Goal: Task Accomplishment & Management: Use online tool/utility

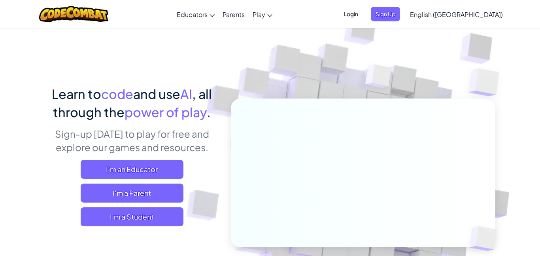
scroll to position [45, 0]
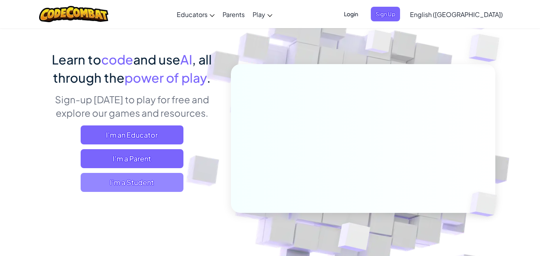
click at [133, 184] on span "I'm a Student" at bounding box center [132, 182] width 103 height 19
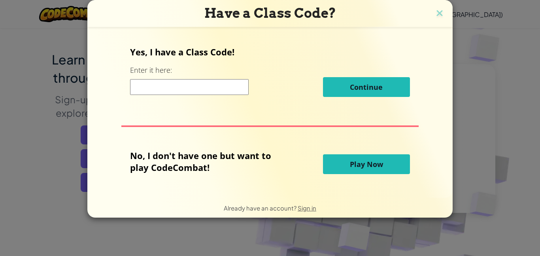
click at [353, 168] on span "Play Now" at bounding box center [366, 163] width 33 height 9
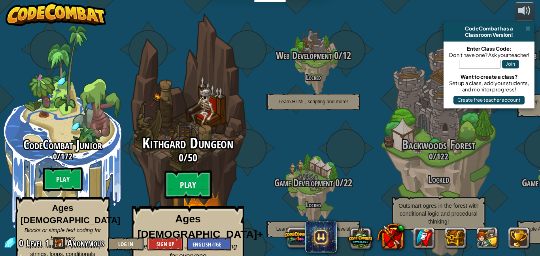
click at [199, 174] on btn "Play" at bounding box center [188, 184] width 47 height 28
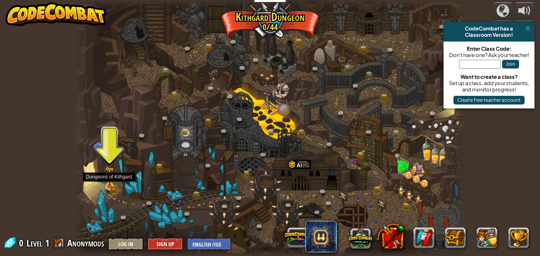
click at [107, 182] on div at bounding box center [110, 186] width 8 height 8
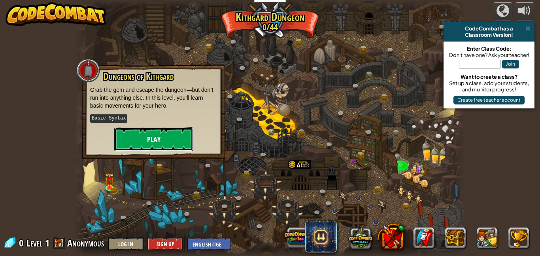
click at [167, 138] on button "Play" at bounding box center [153, 139] width 79 height 24
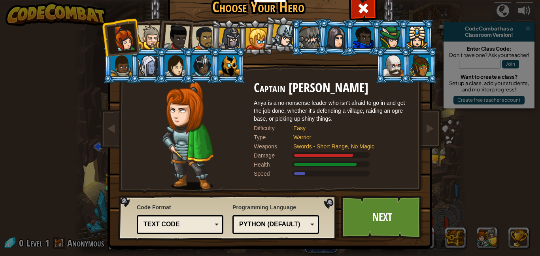
click at [216, 75] on li at bounding box center [228, 65] width 36 height 36
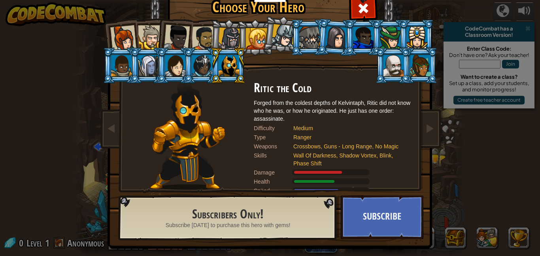
click at [227, 63] on div at bounding box center [229, 65] width 21 height 21
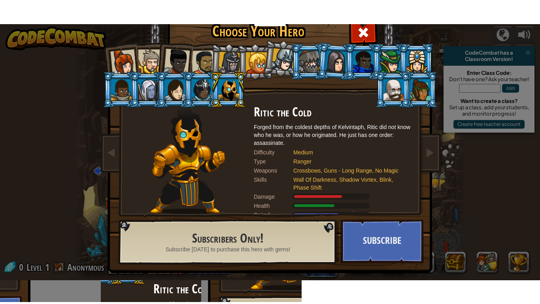
scroll to position [5, 0]
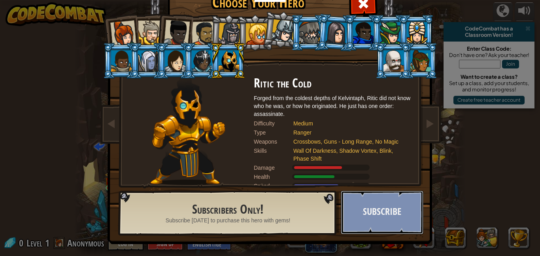
click at [372, 218] on button "Subscribe" at bounding box center [382, 213] width 83 height 44
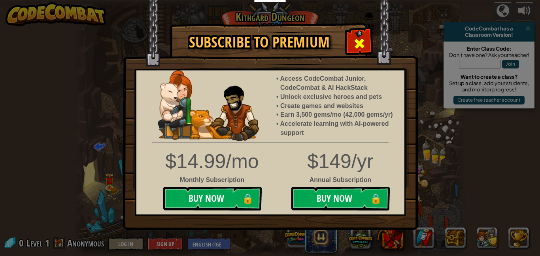
click at [366, 41] on div at bounding box center [359, 42] width 25 height 25
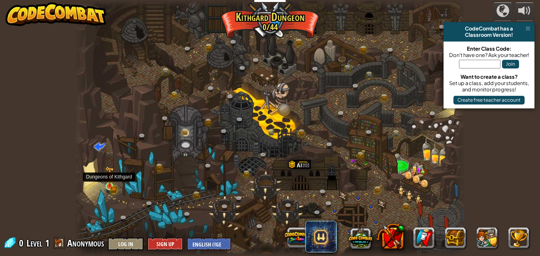
click at [109, 183] on img at bounding box center [109, 177] width 9 height 21
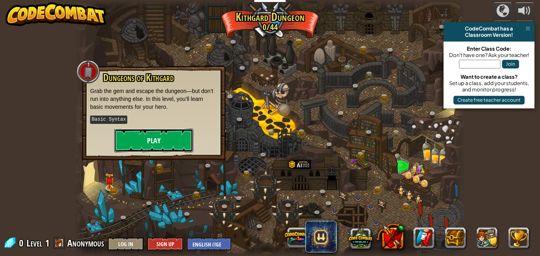
click at [152, 146] on button "Play" at bounding box center [153, 141] width 79 height 24
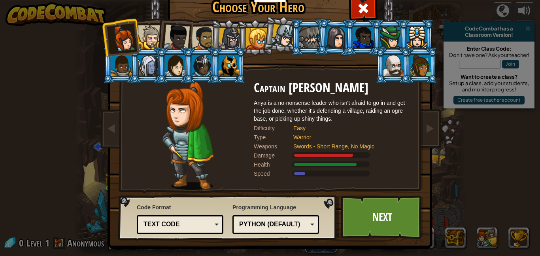
click at [158, 44] on li at bounding box center [174, 36] width 39 height 39
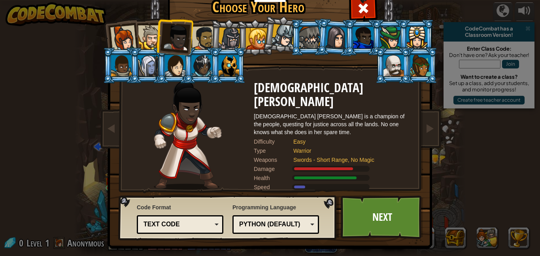
click at [225, 31] on div at bounding box center [229, 39] width 23 height 23
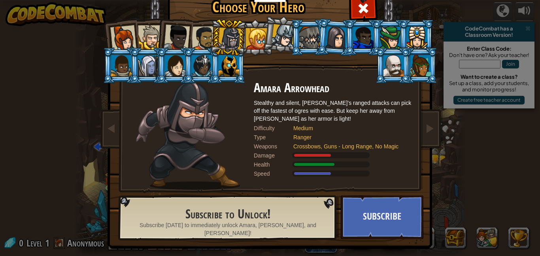
click at [209, 45] on div at bounding box center [204, 38] width 25 height 25
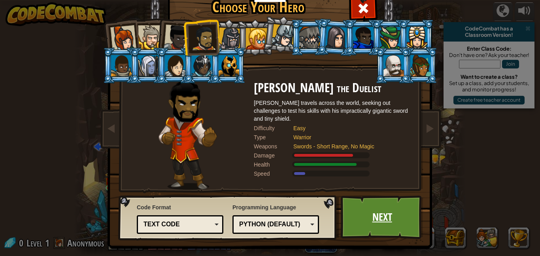
click at [369, 210] on link "Next" at bounding box center [382, 217] width 83 height 44
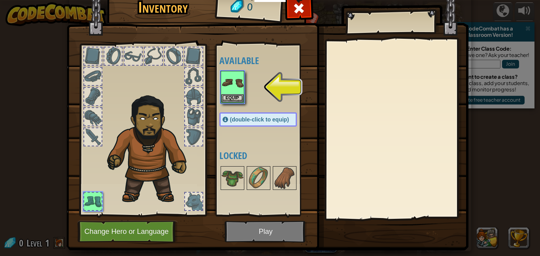
click at [198, 117] on div at bounding box center [193, 116] width 17 height 17
click at [233, 91] on img at bounding box center [233, 83] width 22 height 22
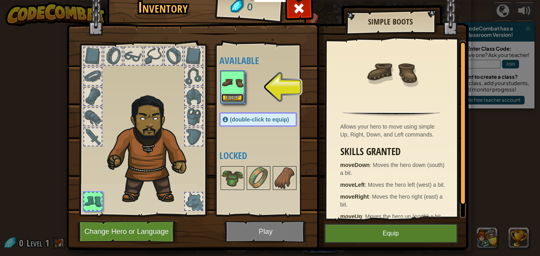
click at [233, 99] on button "Equip" at bounding box center [233, 98] width 22 height 8
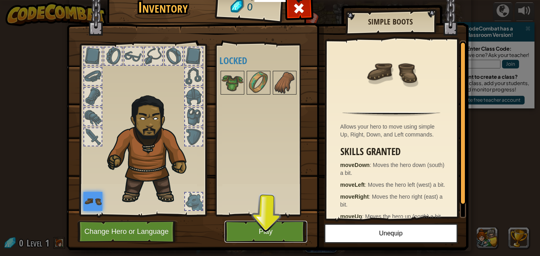
click at [269, 228] on button "Play" at bounding box center [266, 232] width 83 height 22
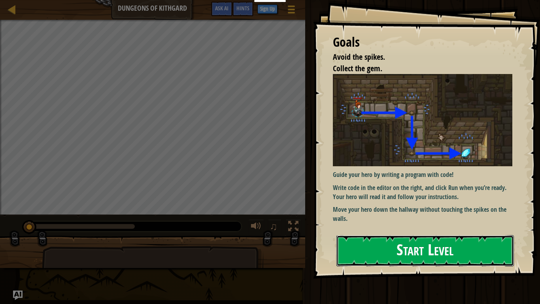
click at [371, 246] on button "Start Level" at bounding box center [426, 250] width 178 height 31
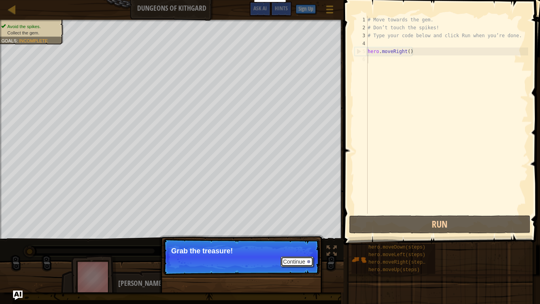
click at [296, 256] on button "Continue" at bounding box center [297, 261] width 33 height 10
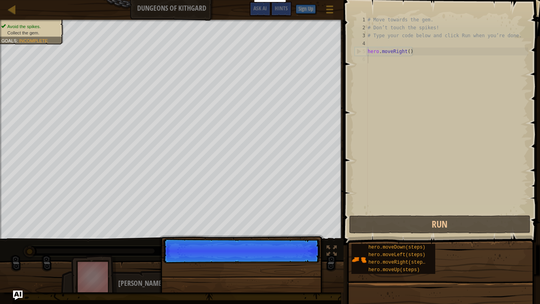
scroll to position [4, 0]
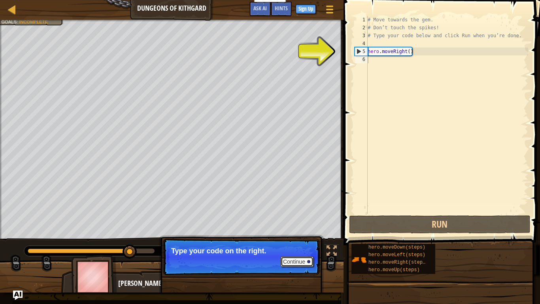
click at [297, 256] on button "Continue" at bounding box center [297, 261] width 33 height 10
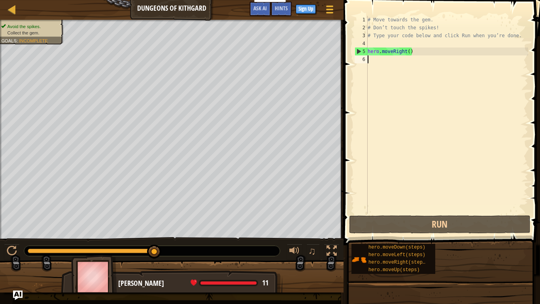
click at [448, 53] on div "# Move towards the gem. # Don’t touch the spikes! # Type your code below and cl…" at bounding box center [447, 123] width 162 height 214
type textarea "hero.moveRight()"
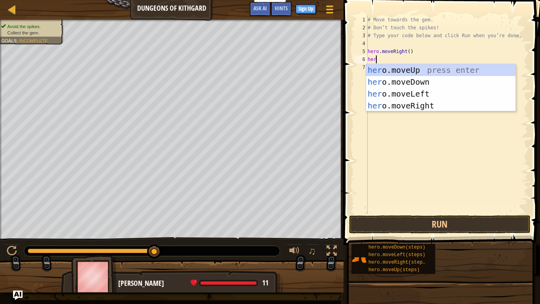
type textarea "her."
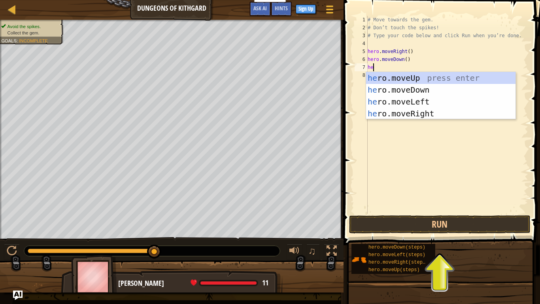
scroll to position [4, 1]
type textarea "her"
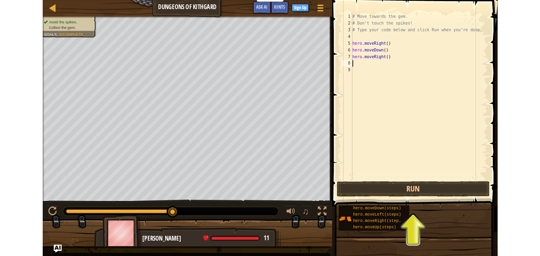
scroll to position [4, 0]
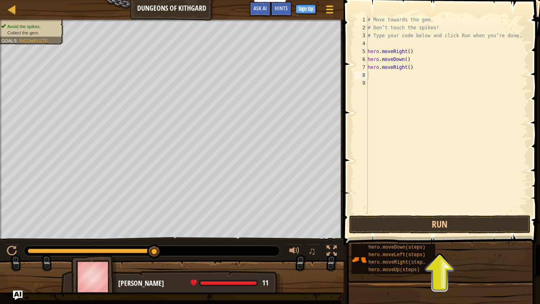
click at [474, 228] on button "Run" at bounding box center [440, 224] width 182 height 18
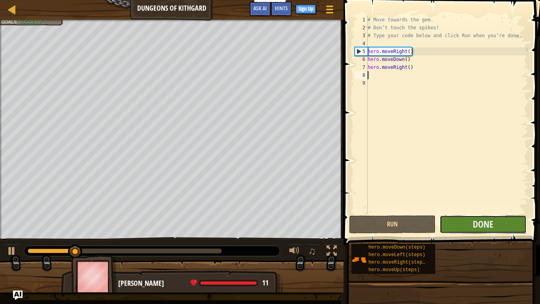
click at [470, 225] on button "Done" at bounding box center [483, 224] width 87 height 18
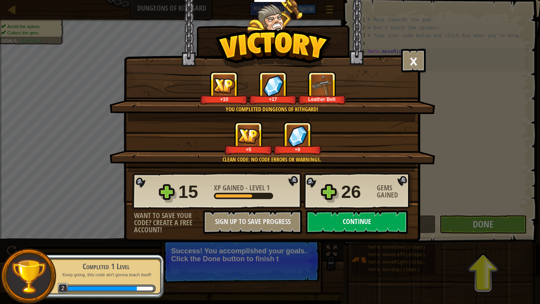
click at [339, 227] on button "Continue" at bounding box center [357, 222] width 102 height 24
